Goal: Information Seeking & Learning: Check status

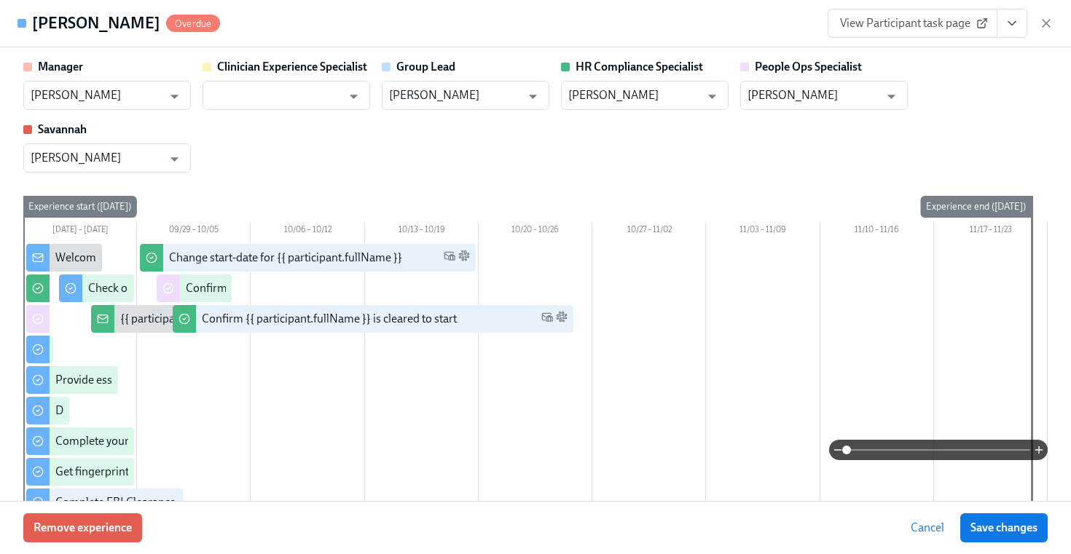
scroll to position [1577, 0]
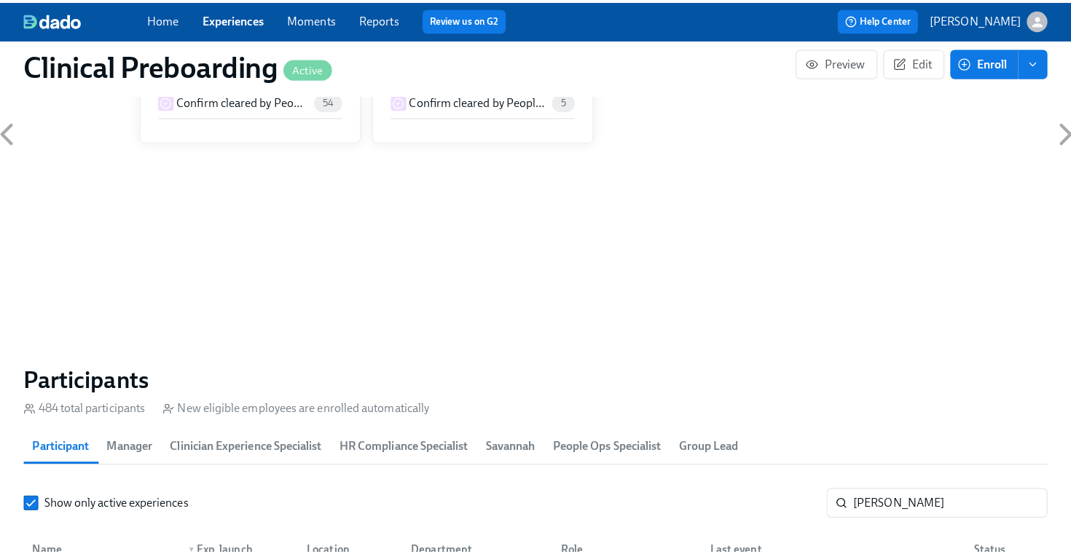
scroll to position [1415, 0]
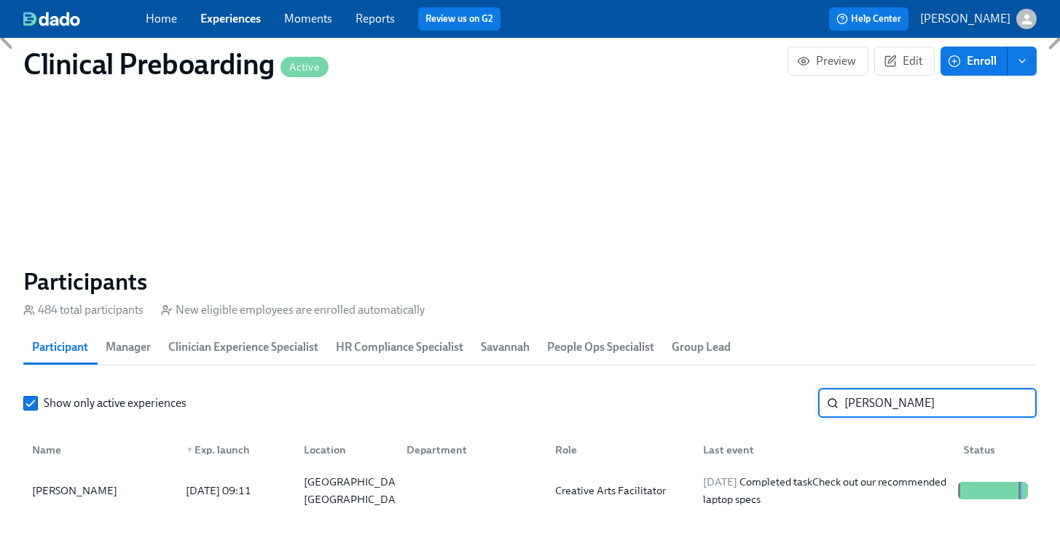
click at [923, 404] on input "[PERSON_NAME]" at bounding box center [940, 403] width 192 height 29
drag, startPoint x: 923, startPoint y: 404, endPoint x: 686, endPoint y: 367, distance: 240.4
click at [728, 374] on section "Participants 484 total participants New eligible employees are enrolled automat…" at bounding box center [529, 392] width 1013 height 250
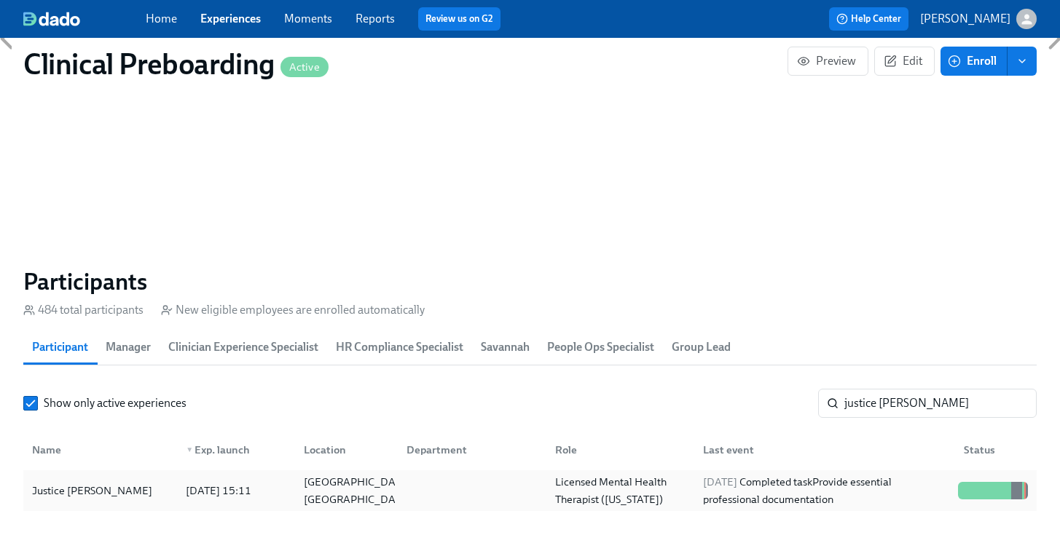
click at [993, 490] on div at bounding box center [993, 490] width 2 height 17
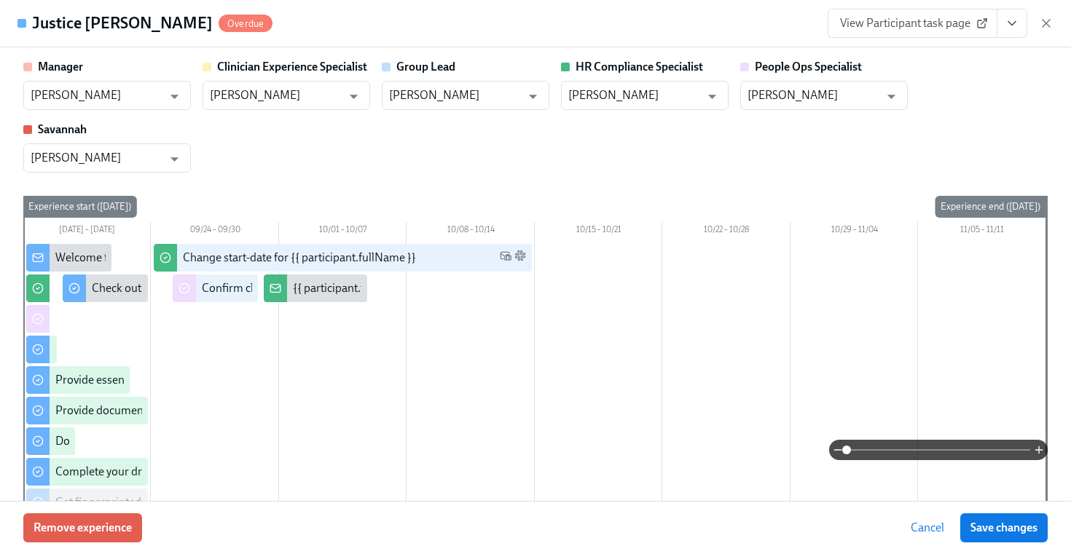
click at [1002, 29] on button "View task page" at bounding box center [1012, 23] width 31 height 29
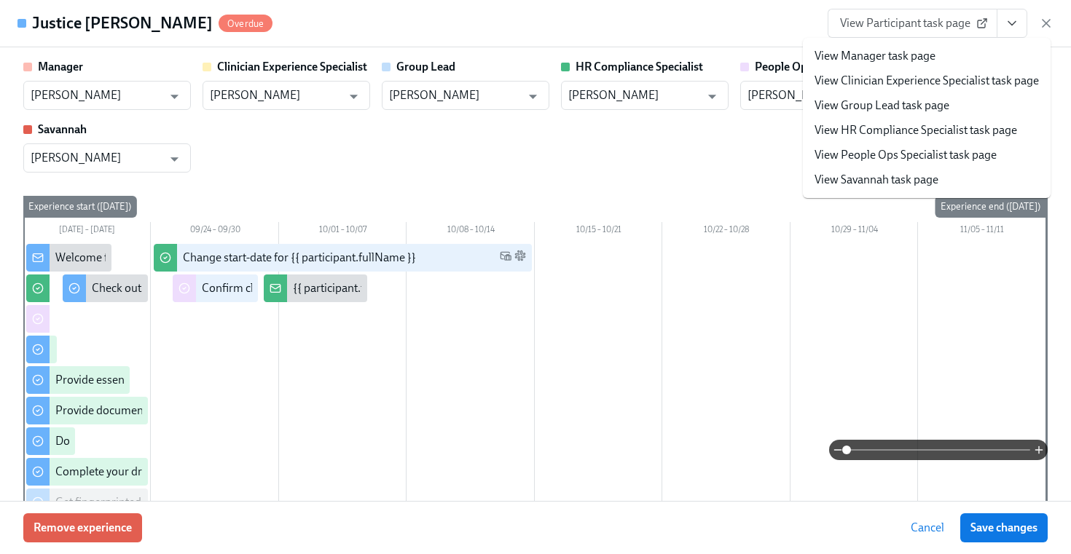
click at [909, 155] on link "View People Ops Specialist task page" at bounding box center [905, 155] width 182 height 16
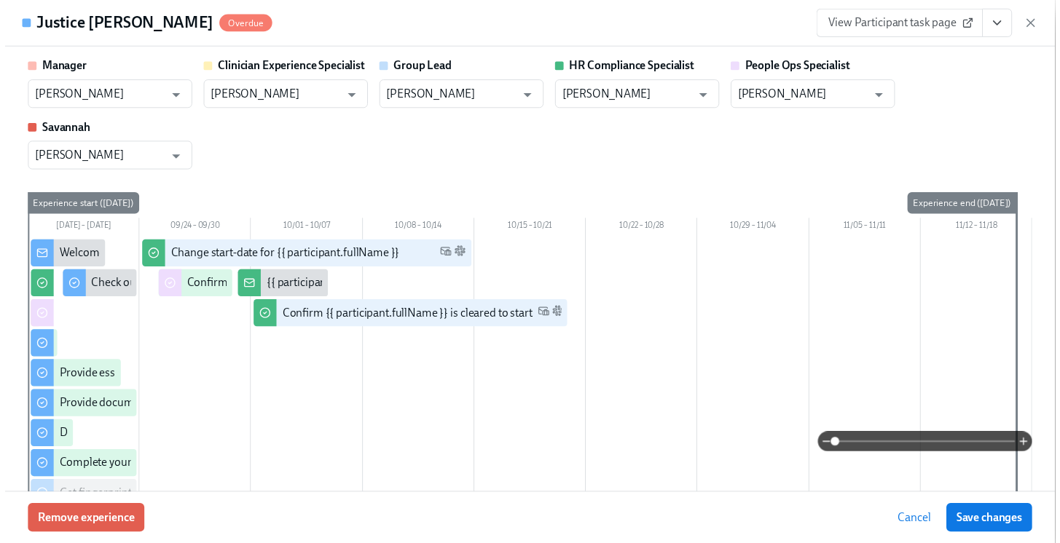
scroll to position [0, 18543]
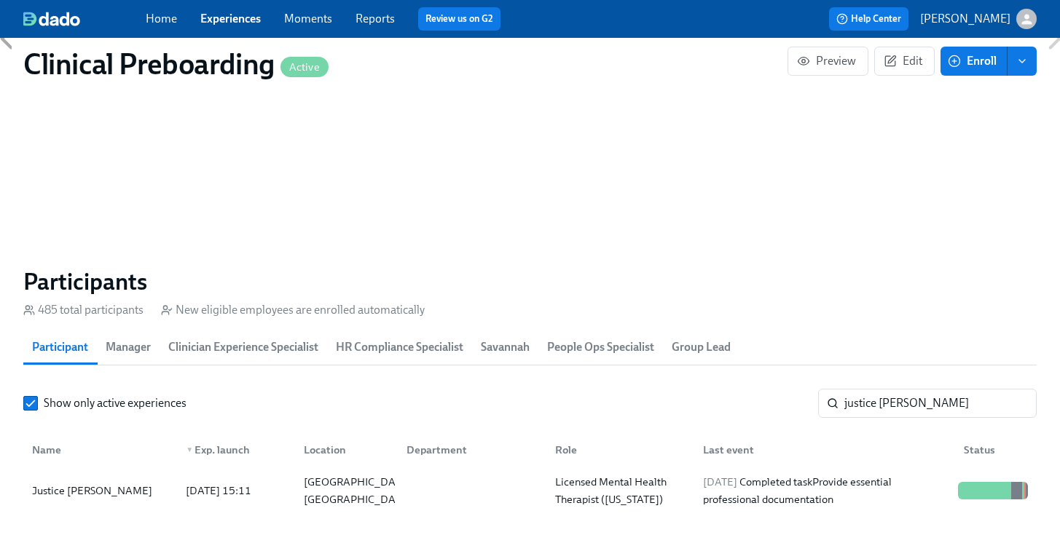
scroll to position [0, 18532]
click at [918, 407] on input "justice [PERSON_NAME]" at bounding box center [940, 403] width 192 height 29
click at [598, 367] on section "Participants 485 total participants New eligible employees are enrolled automat…" at bounding box center [529, 392] width 1013 height 250
drag, startPoint x: 923, startPoint y: 399, endPoint x: 636, endPoint y: 331, distance: 294.9
click at [647, 336] on section "Participants 485 total participants New eligible employees are enrolled automat…" at bounding box center [529, 392] width 1013 height 250
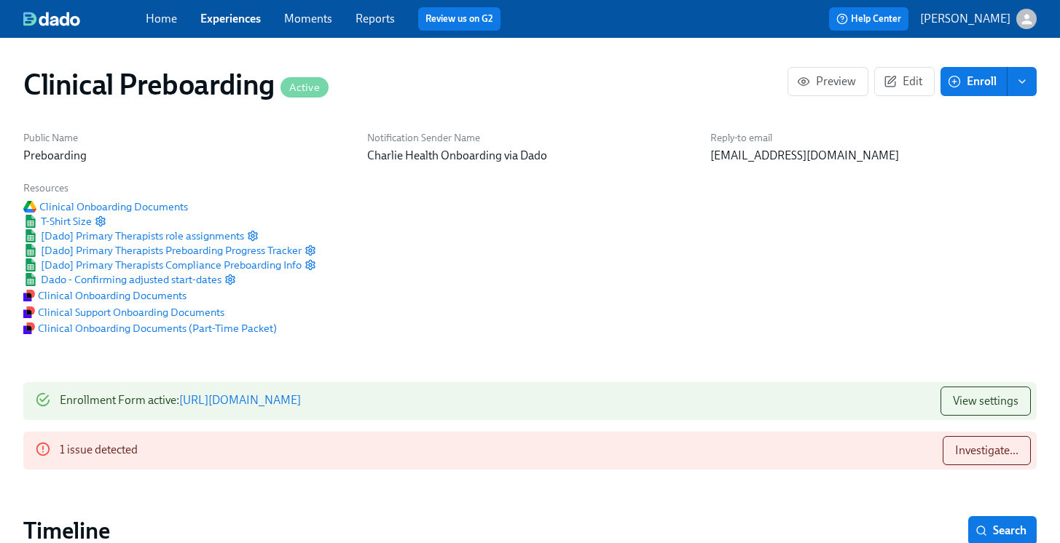
type input "jorden da"
click at [52, 22] on img at bounding box center [51, 19] width 57 height 15
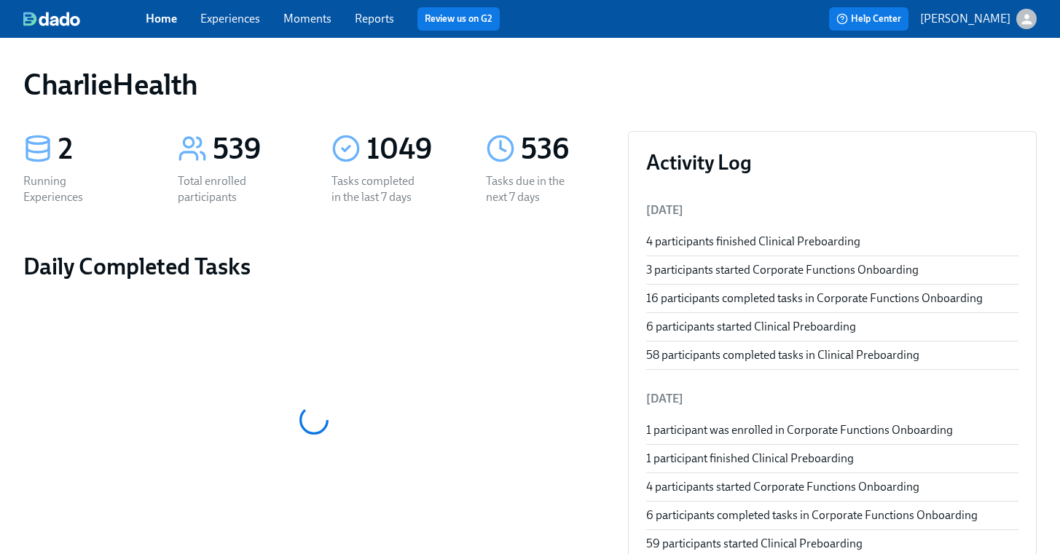
click at [237, 18] on link "Experiences" at bounding box center [230, 19] width 60 height 14
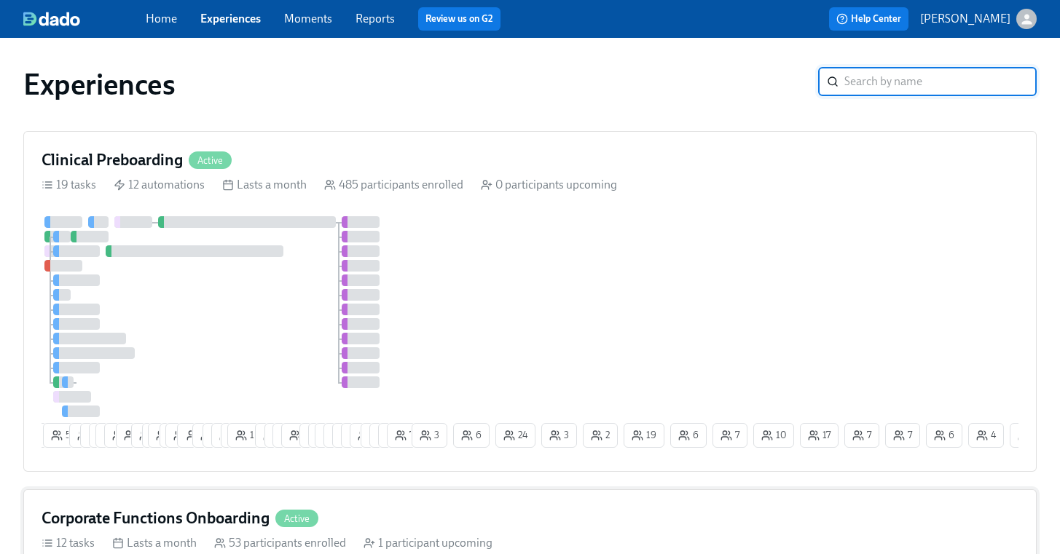
click at [168, 520] on h4 "Corporate Functions Onboarding" at bounding box center [156, 519] width 228 height 22
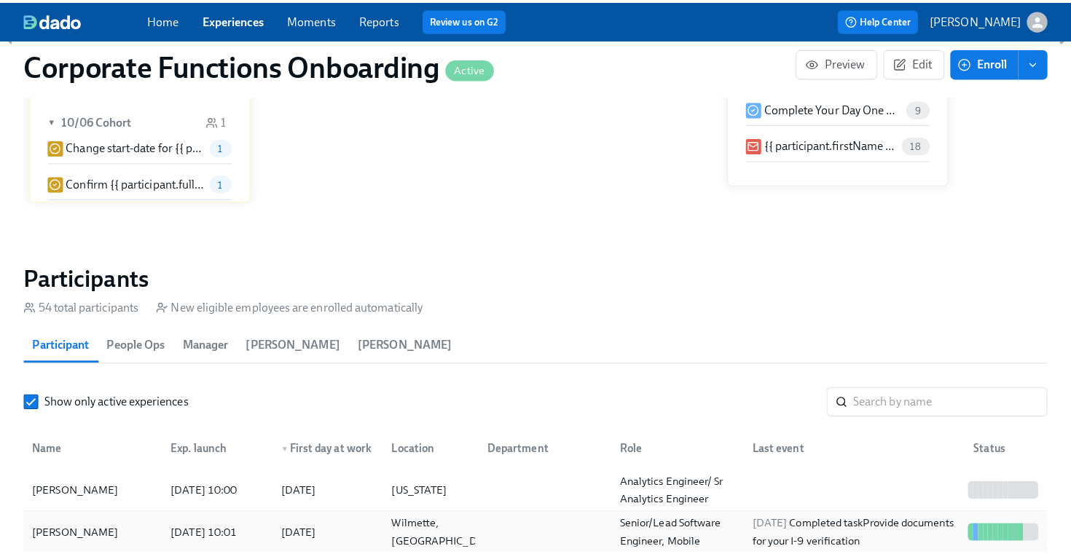
scroll to position [1360, 0]
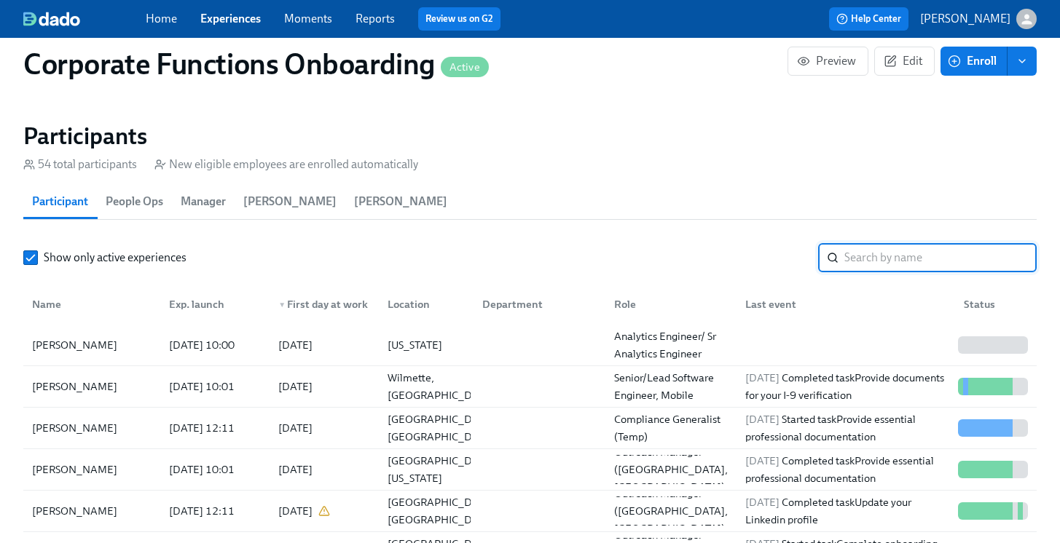
click at [864, 248] on input "search" at bounding box center [940, 257] width 192 height 29
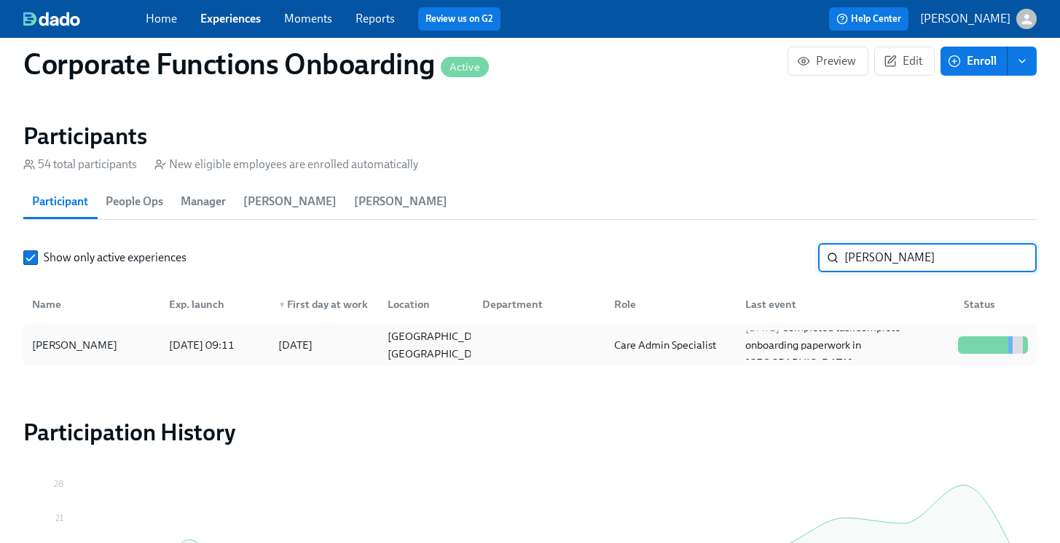
type input "[PERSON_NAME]"
click at [959, 360] on div "[PERSON_NAME] [DATE] 09:11 2025/10/06 [GEOGRAPHIC_DATA], [GEOGRAPHIC_DATA] Care…" at bounding box center [529, 345] width 1013 height 41
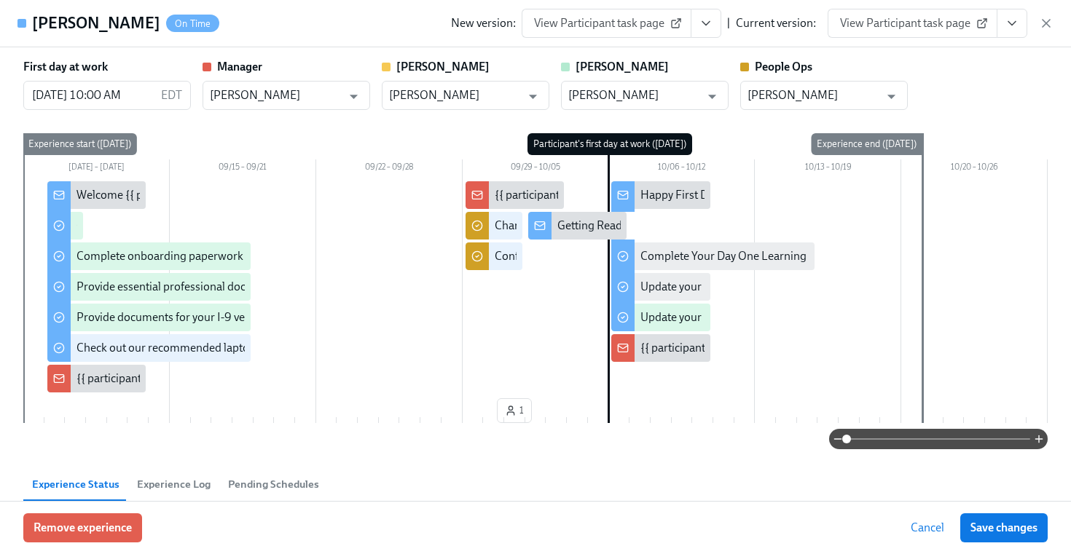
click at [1008, 24] on icon "View task page" at bounding box center [1012, 23] width 15 height 15
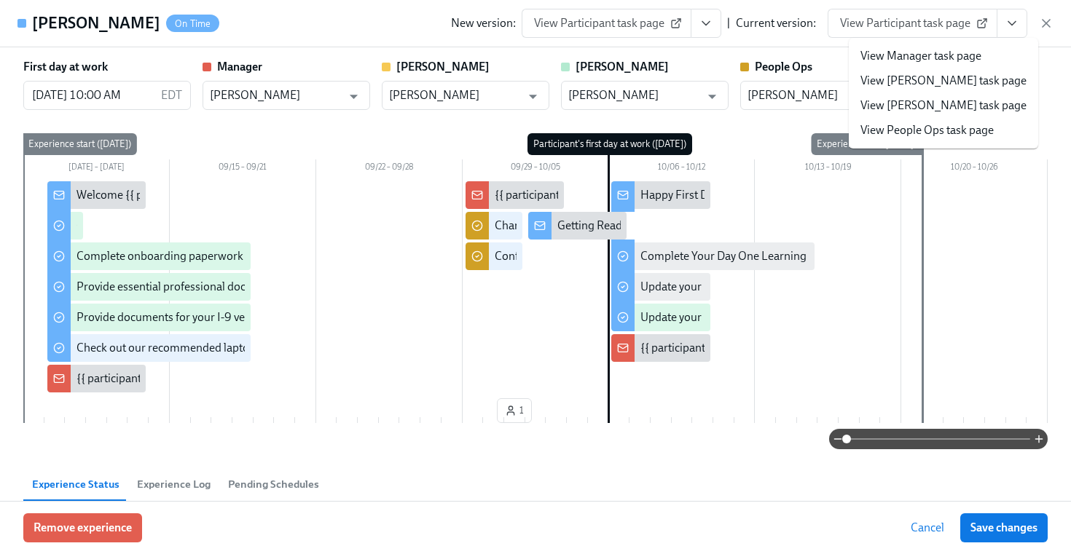
click at [962, 130] on link "View People Ops task page" at bounding box center [926, 130] width 133 height 16
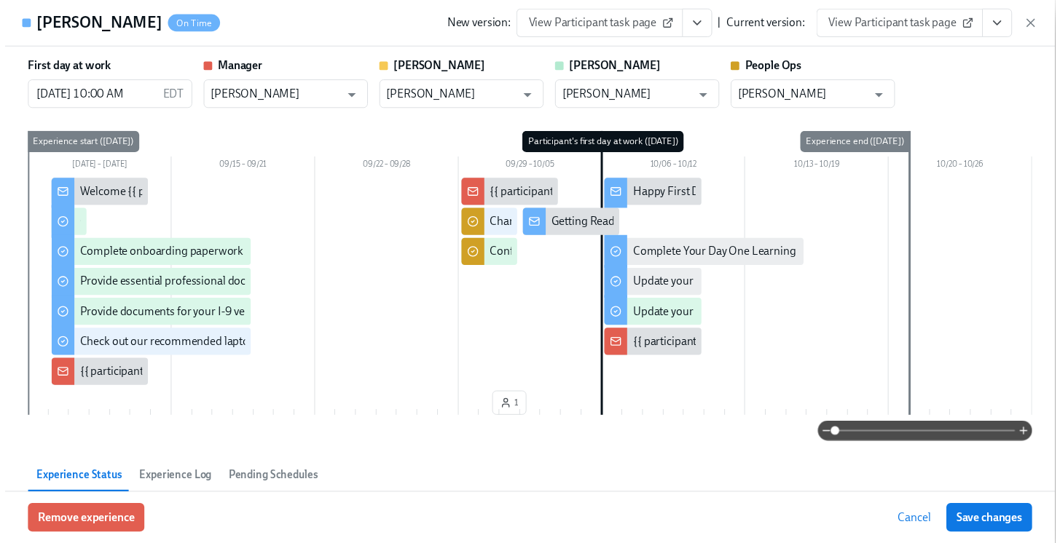
scroll to position [0, 9334]
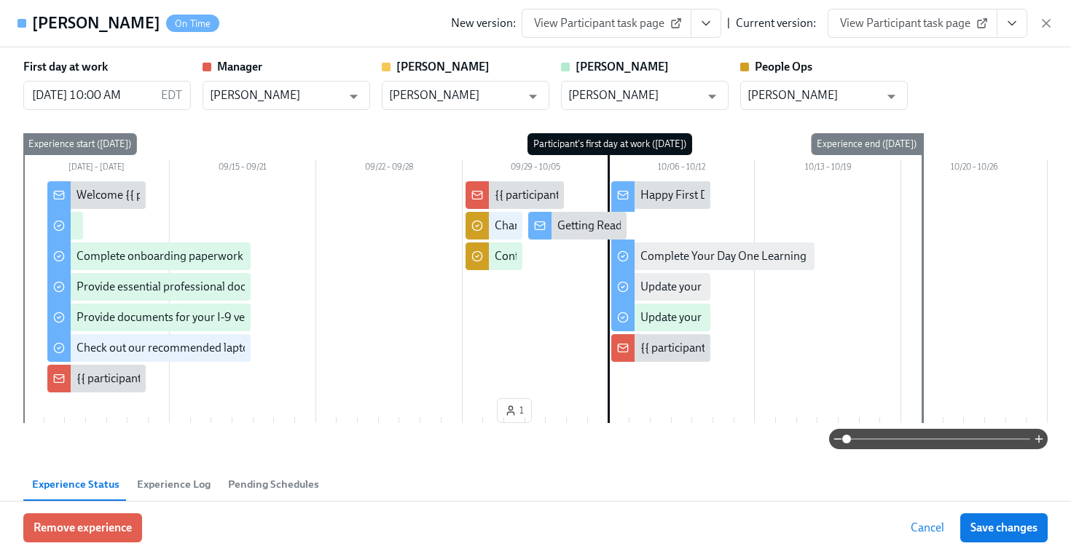
click at [37, 18] on h4 "[PERSON_NAME]" at bounding box center [96, 23] width 128 height 22
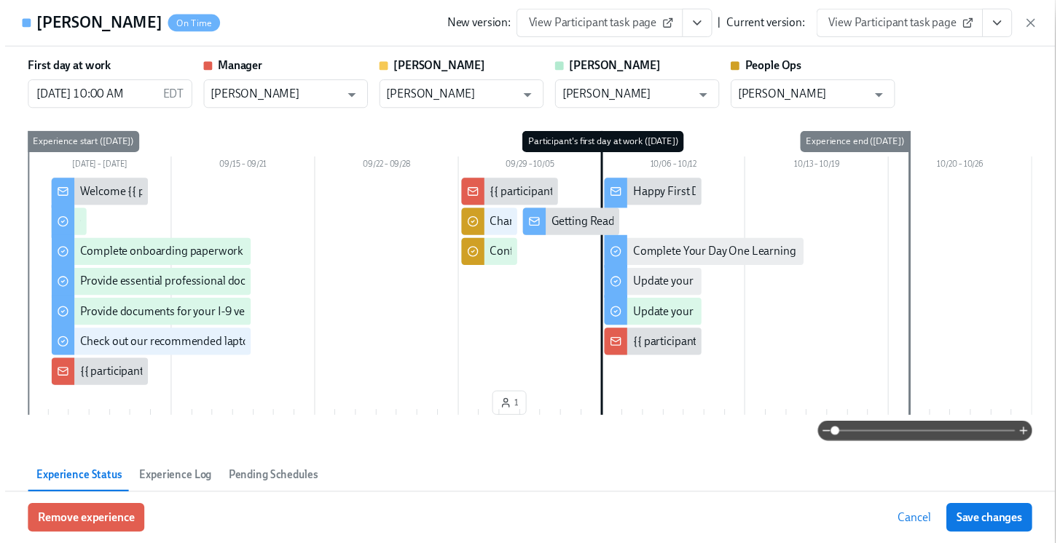
scroll to position [0, 9323]
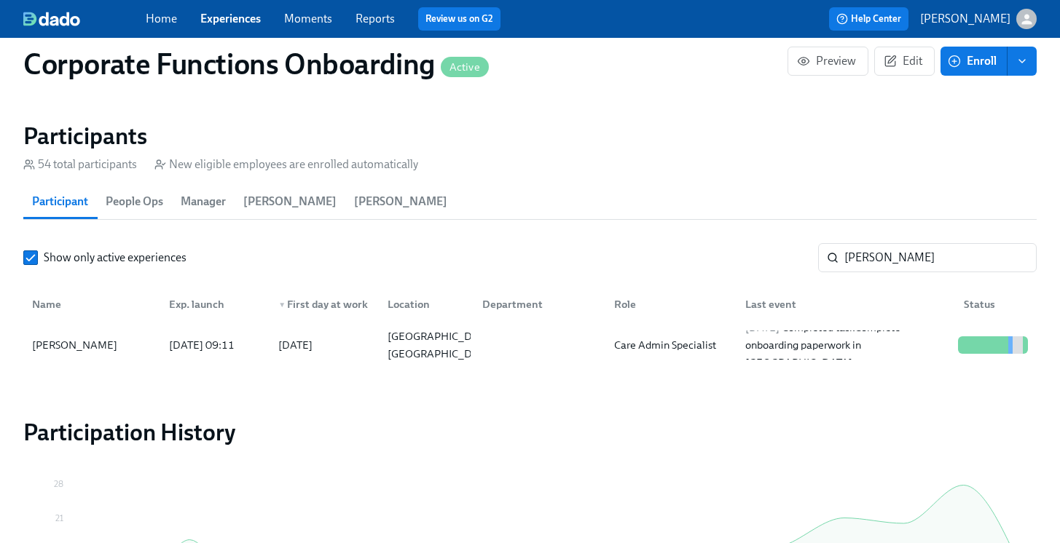
click at [213, 20] on link "Experiences" at bounding box center [230, 19] width 60 height 14
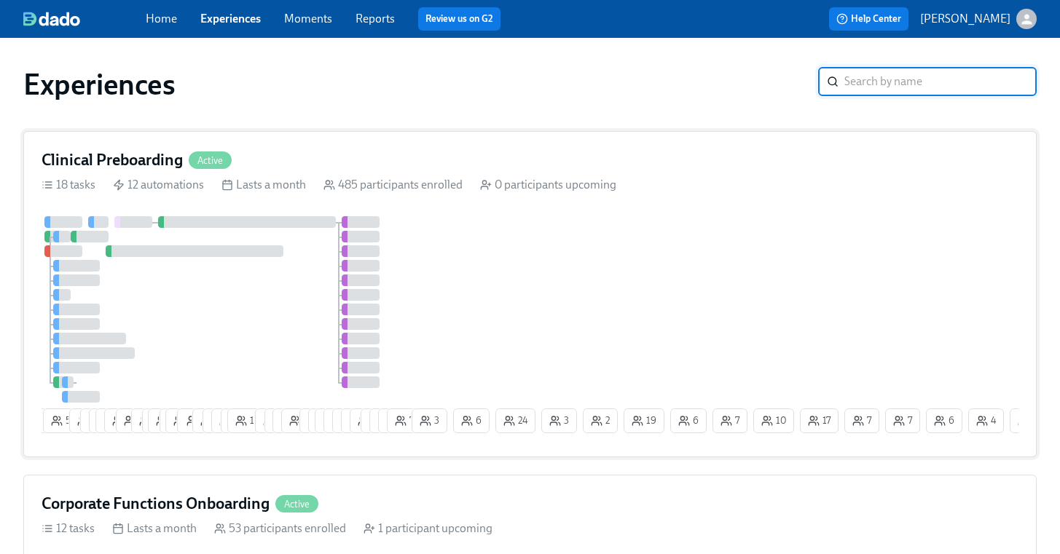
scroll to position [18, 0]
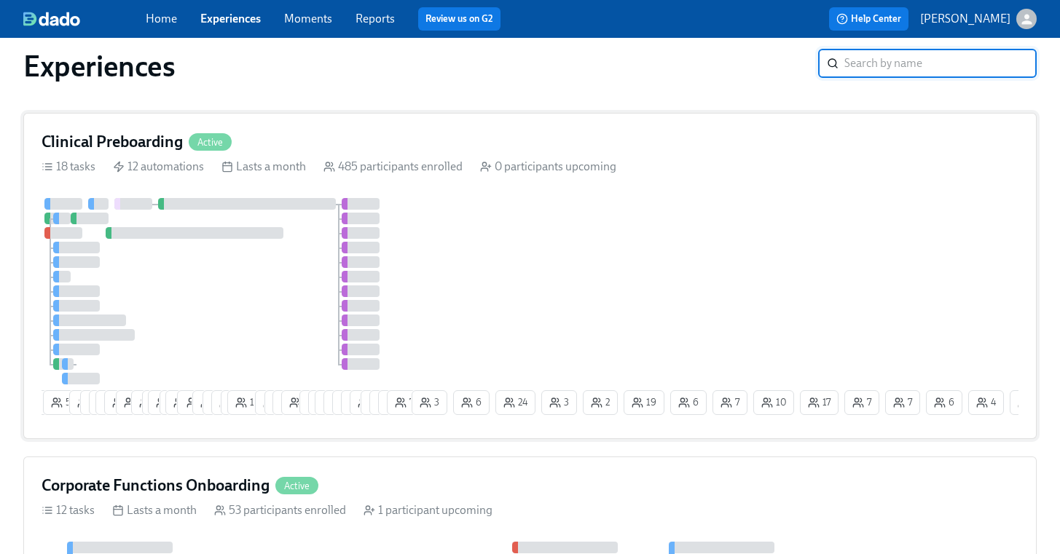
click at [848, 209] on div "6 5 55 10 6 9 10 19 2 11 2 16 2 16 1 12 6 6 3 14 8 1 6 8 4 2 23 21 12 11 12 3 3…" at bounding box center [530, 309] width 977 height 223
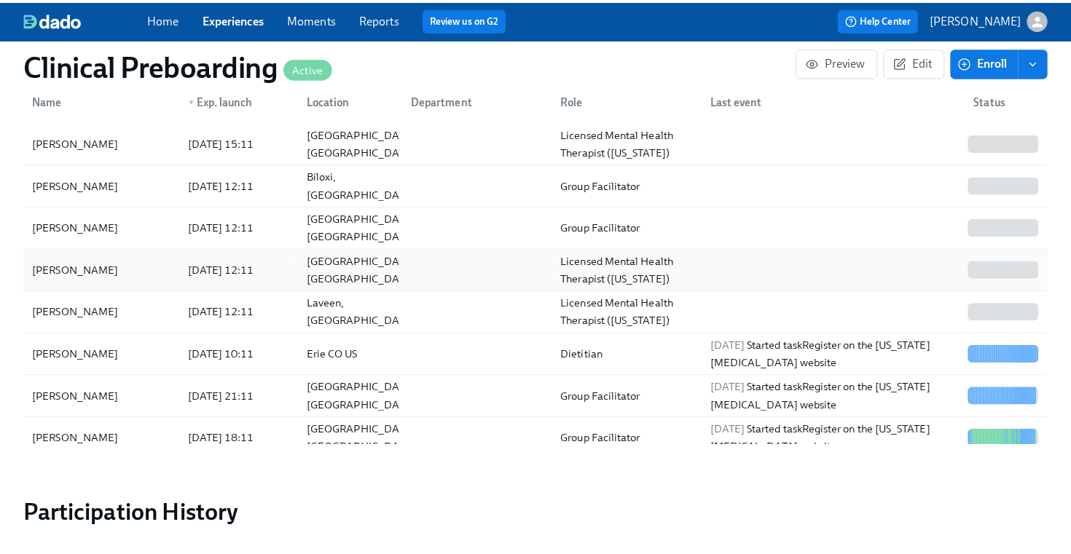
scroll to position [1558, 0]
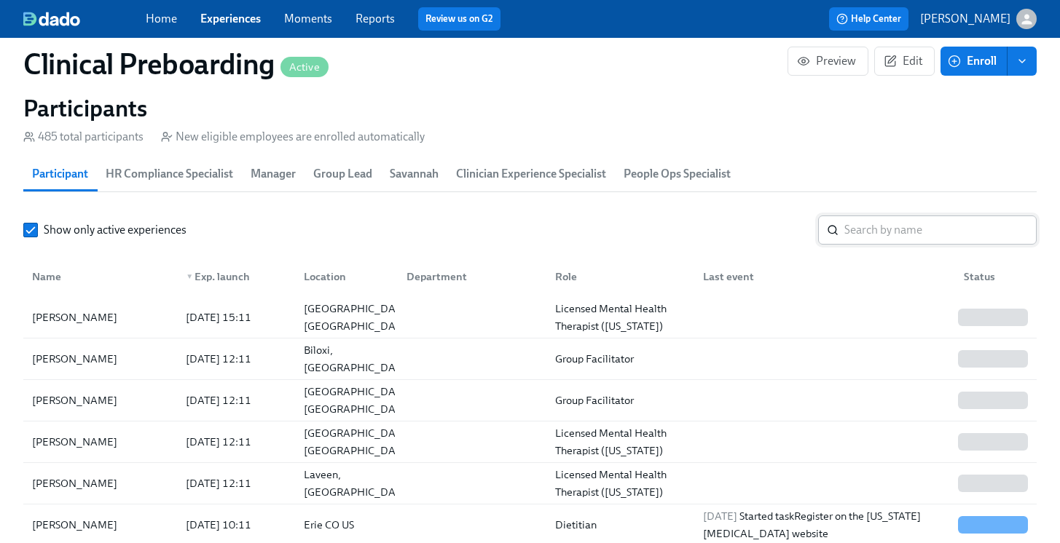
click at [895, 240] on input "search" at bounding box center [940, 230] width 192 height 29
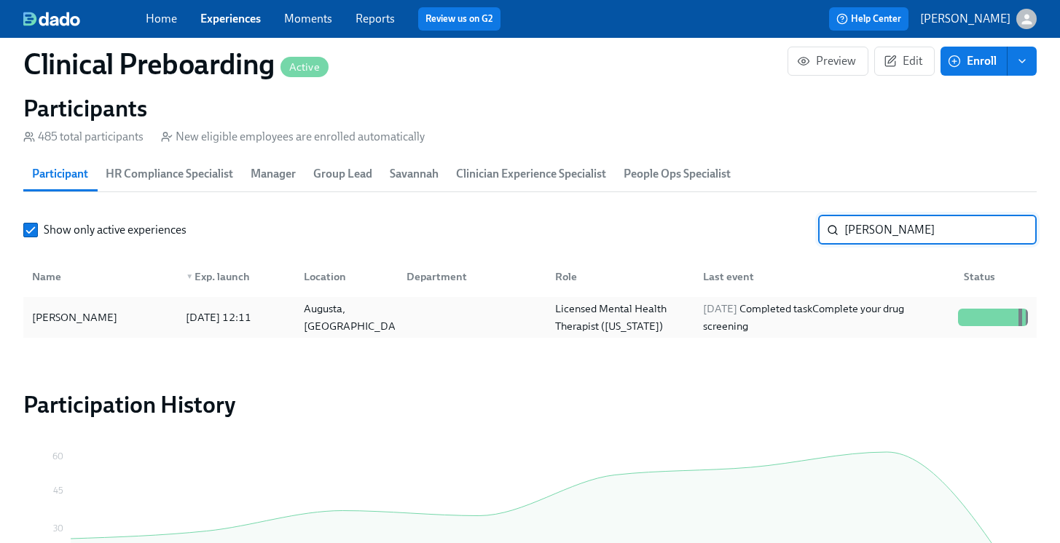
click at [999, 326] on div at bounding box center [998, 317] width 2 height 17
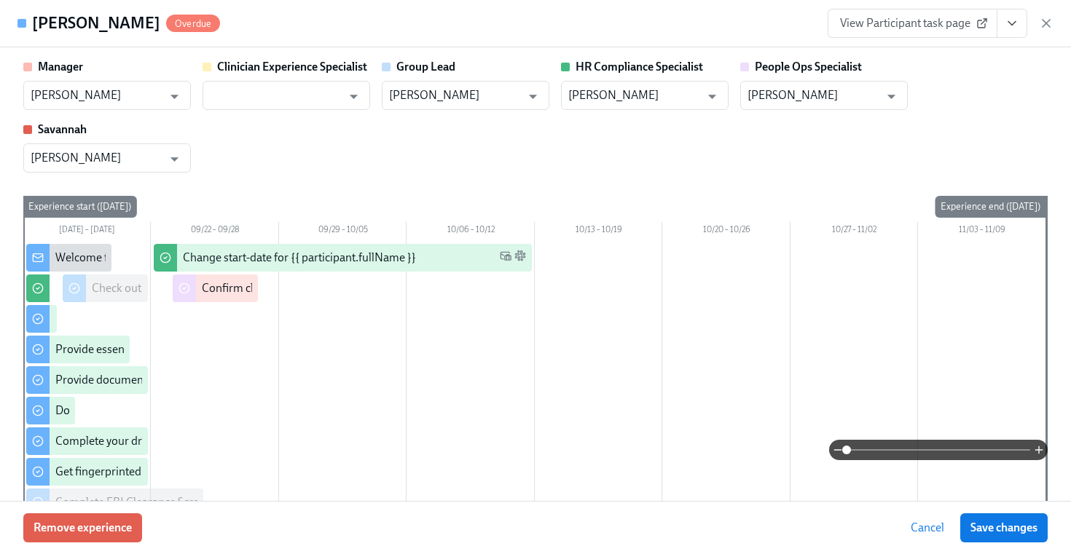
click at [1005, 22] on icon "View task page" at bounding box center [1012, 23] width 15 height 15
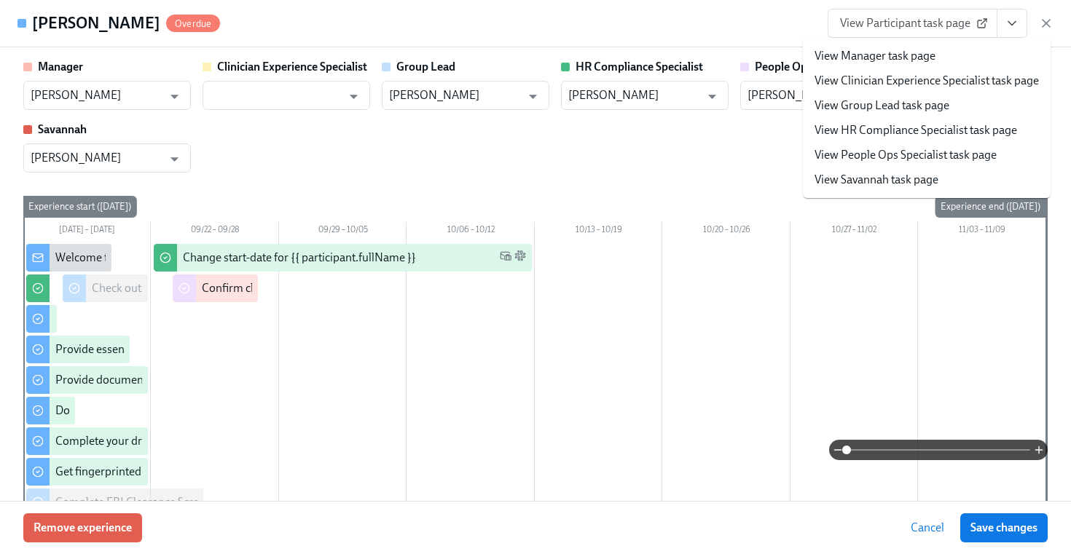
click at [927, 163] on li "View People Ops Specialist task page" at bounding box center [927, 155] width 248 height 25
click at [926, 162] on link "View People Ops Specialist task page" at bounding box center [905, 155] width 182 height 16
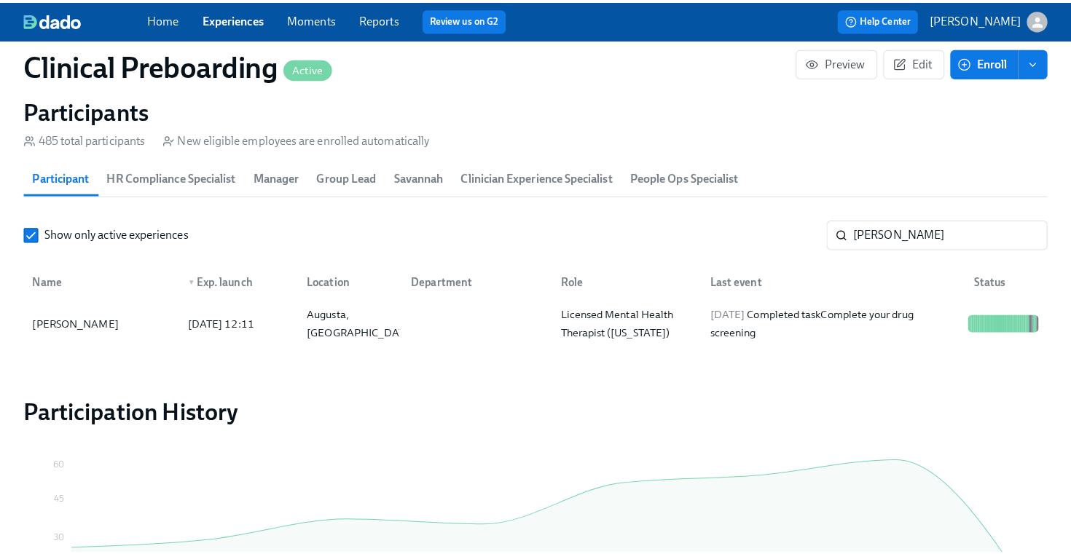
scroll to position [0, 18532]
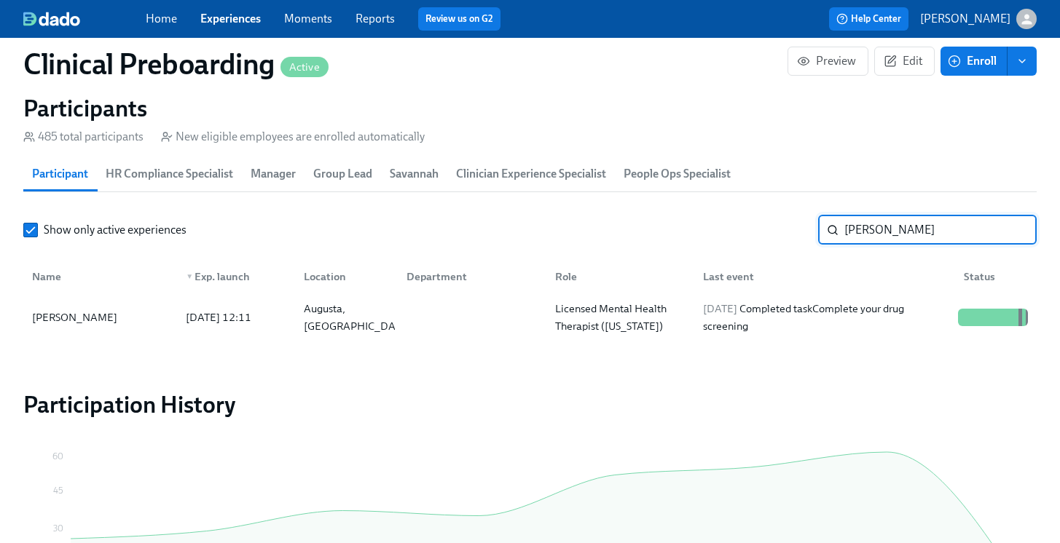
drag, startPoint x: 914, startPoint y: 223, endPoint x: 678, endPoint y: 230, distance: 236.9
click at [680, 229] on div "Show only active experiences [PERSON_NAME] set ​" at bounding box center [529, 230] width 1013 height 29
drag, startPoint x: 946, startPoint y: 234, endPoint x: 669, endPoint y: 225, distance: 277.7
click at [669, 225] on div "Show only active experiences [PERSON_NAME] set ​" at bounding box center [529, 230] width 1013 height 29
type input "[PERSON_NAME]"
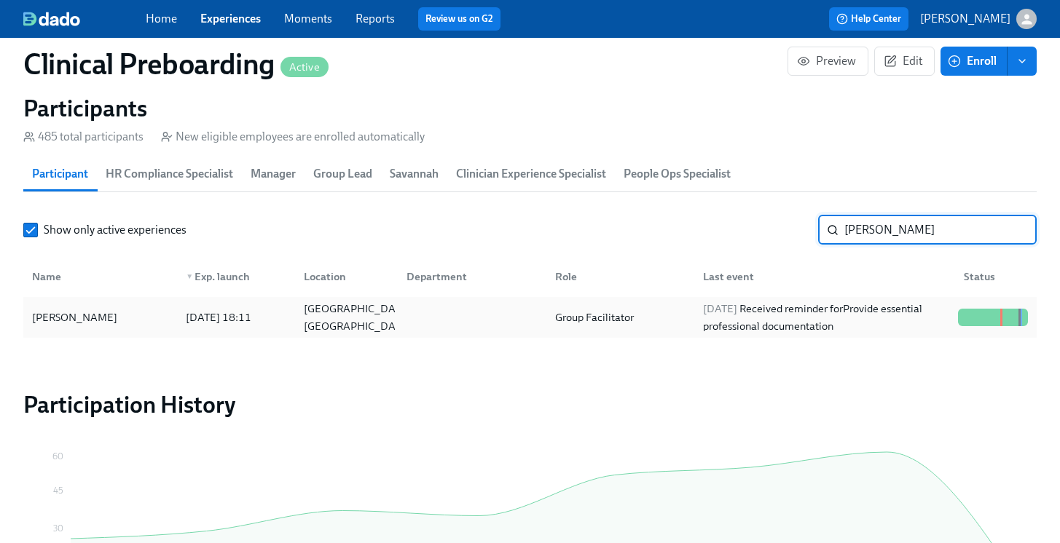
click at [965, 326] on div at bounding box center [966, 317] width 2 height 17
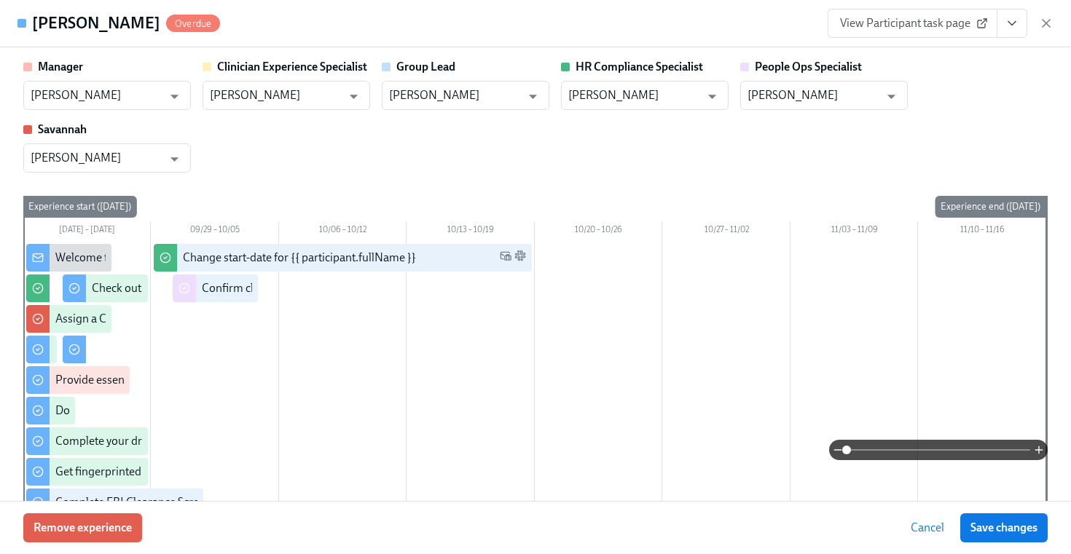
click at [1007, 23] on icon "View task page" at bounding box center [1012, 23] width 15 height 15
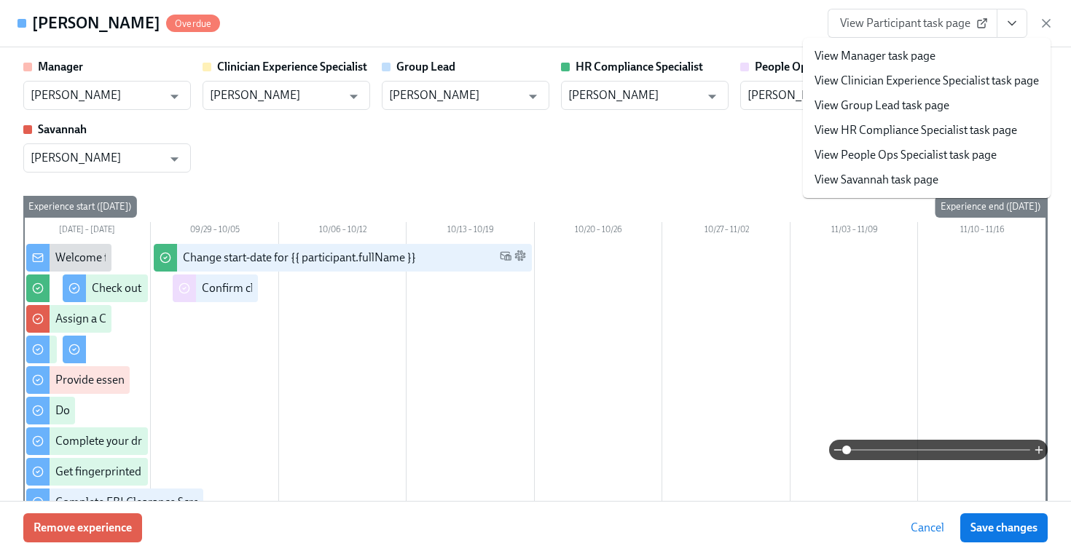
click at [932, 152] on link "View People Ops Specialist task page" at bounding box center [905, 155] width 182 height 16
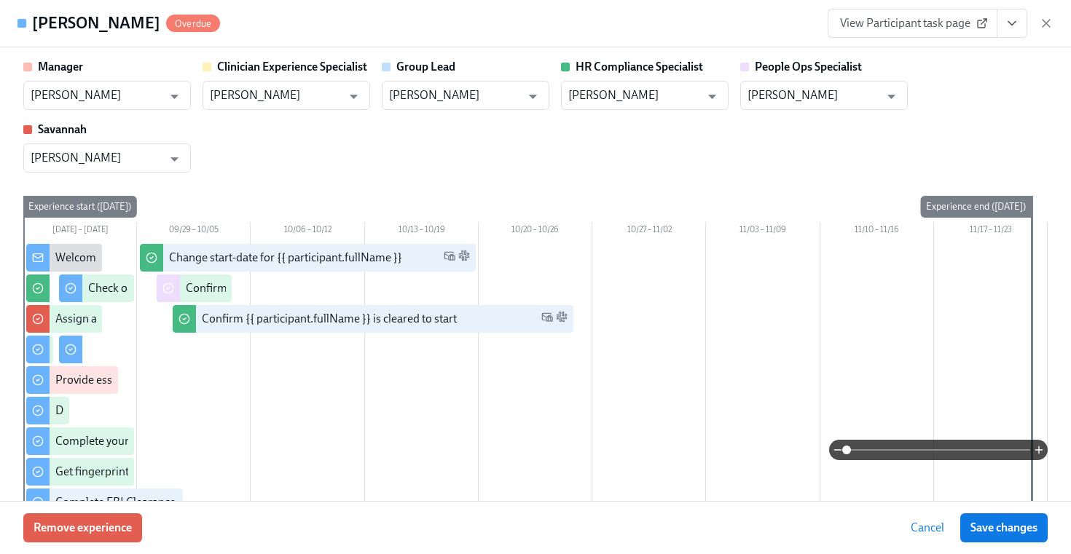
scroll to position [0, 18543]
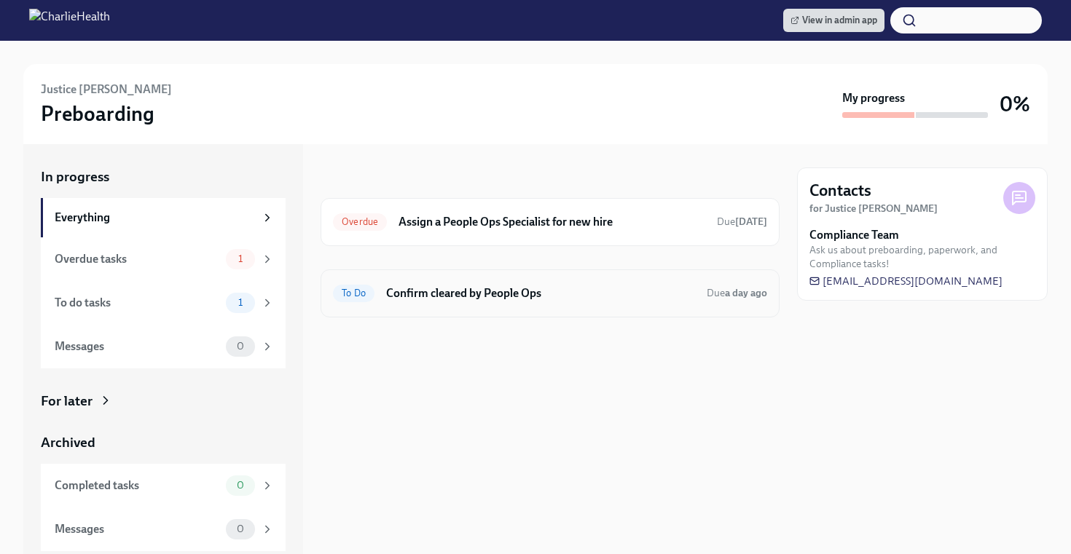
click at [488, 313] on div "To Do Confirm cleared by People Ops Due a day ago" at bounding box center [550, 294] width 459 height 48
click at [487, 302] on div "To Do Confirm cleared by People Ops Due a day ago" at bounding box center [550, 293] width 434 height 23
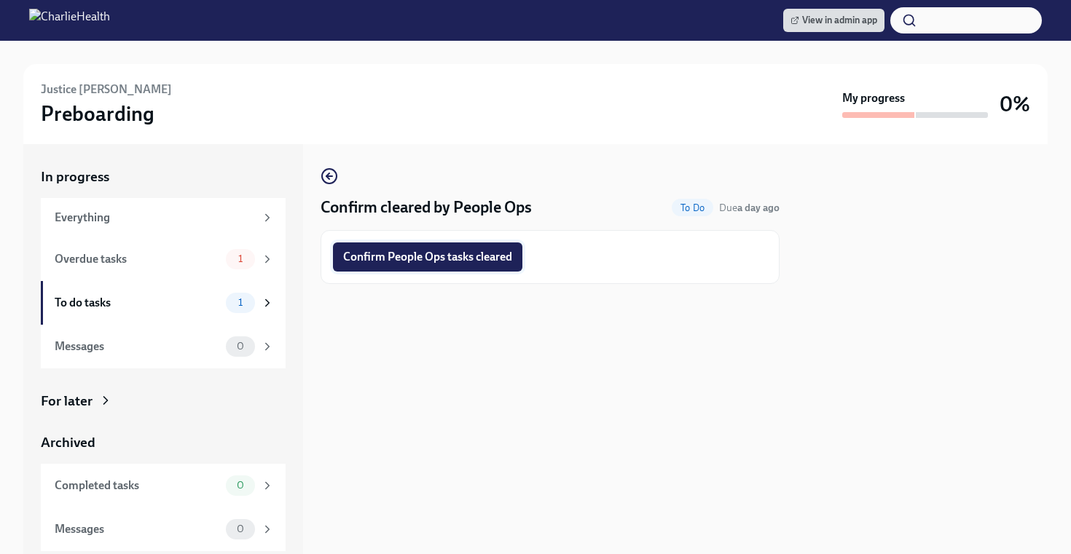
click at [437, 256] on span "Confirm People Ops tasks cleared" at bounding box center [427, 257] width 169 height 15
